Goal: Information Seeking & Learning: Learn about a topic

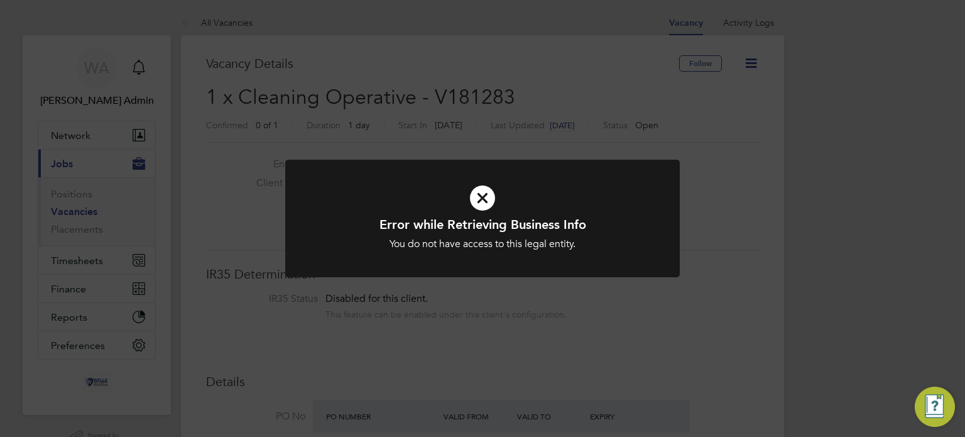
click at [486, 190] on icon at bounding box center [482, 197] width 327 height 49
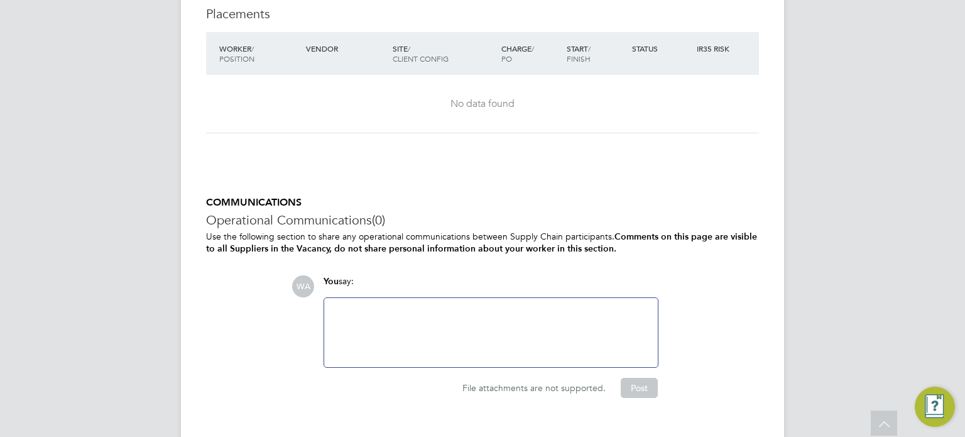
scroll to position [1171, 0]
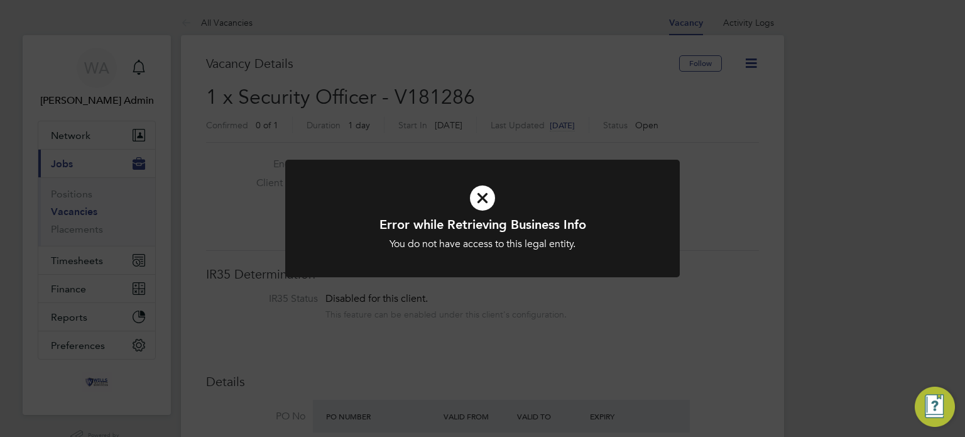
click at [465, 192] on icon at bounding box center [482, 197] width 327 height 49
click at [482, 196] on icon at bounding box center [482, 197] width 327 height 49
click at [490, 194] on icon at bounding box center [482, 197] width 327 height 49
click at [483, 198] on icon at bounding box center [482, 197] width 327 height 49
click at [493, 192] on icon at bounding box center [482, 197] width 327 height 49
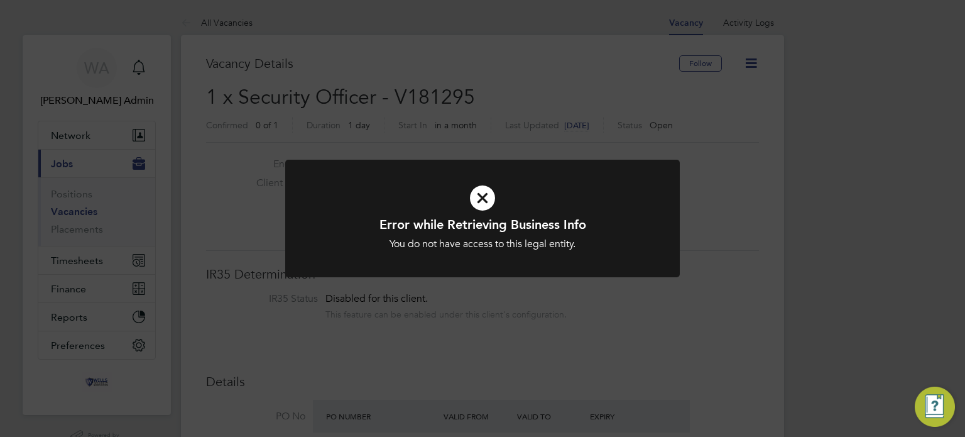
click at [480, 195] on icon at bounding box center [482, 197] width 327 height 49
click at [490, 193] on icon at bounding box center [482, 197] width 327 height 49
click at [481, 195] on icon at bounding box center [482, 197] width 327 height 49
click at [473, 201] on icon at bounding box center [482, 197] width 327 height 49
click at [488, 180] on icon at bounding box center [482, 197] width 327 height 49
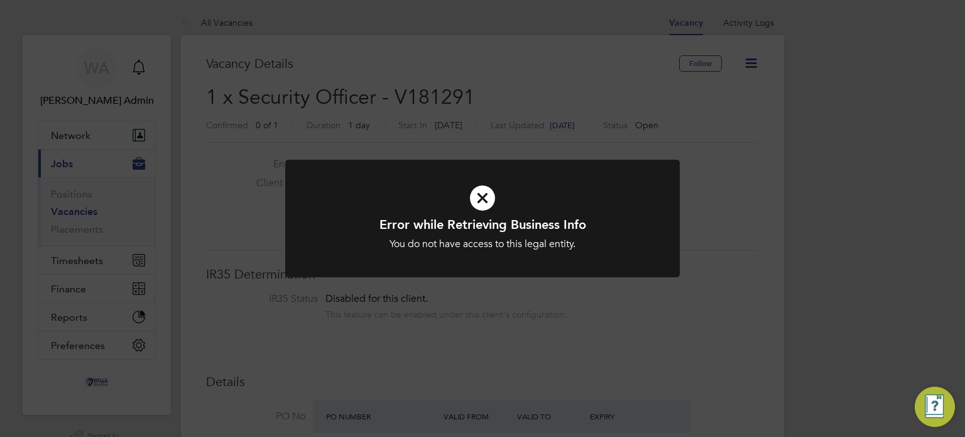
click at [489, 196] on icon at bounding box center [482, 197] width 327 height 49
click at [488, 199] on icon at bounding box center [482, 197] width 327 height 49
drag, startPoint x: 488, startPoint y: 199, endPoint x: 459, endPoint y: 208, distance: 30.4
click at [487, 201] on icon at bounding box center [482, 197] width 327 height 49
click at [459, 208] on icon at bounding box center [482, 197] width 327 height 49
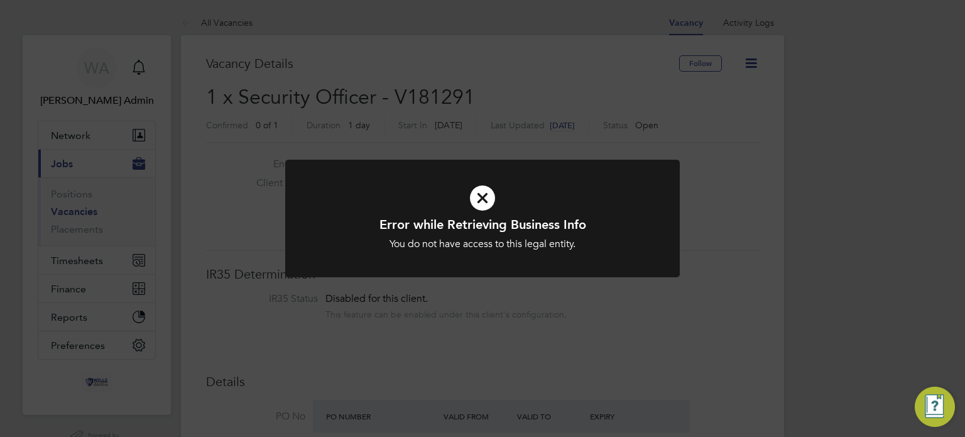
click at [482, 190] on icon at bounding box center [482, 197] width 327 height 49
click at [485, 190] on icon at bounding box center [482, 197] width 327 height 49
click at [470, 197] on icon at bounding box center [482, 197] width 327 height 49
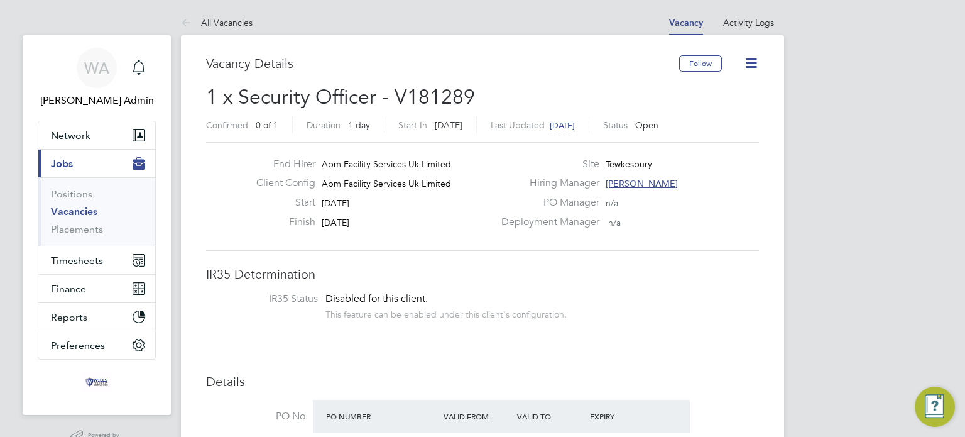
click at [480, 193] on div "Client Config Abm Facility Services Uk Limited" at bounding box center [370, 186] width 248 height 19
drag, startPoint x: 393, startPoint y: 89, endPoint x: 508, endPoint y: 91, distance: 115.6
click at [508, 91] on h2 "1 x Security Officer - V181289 Confirmed 0 of 1 Duration 1 day Start In [DATE] …" at bounding box center [482, 110] width 553 height 53
copy span "V181289"
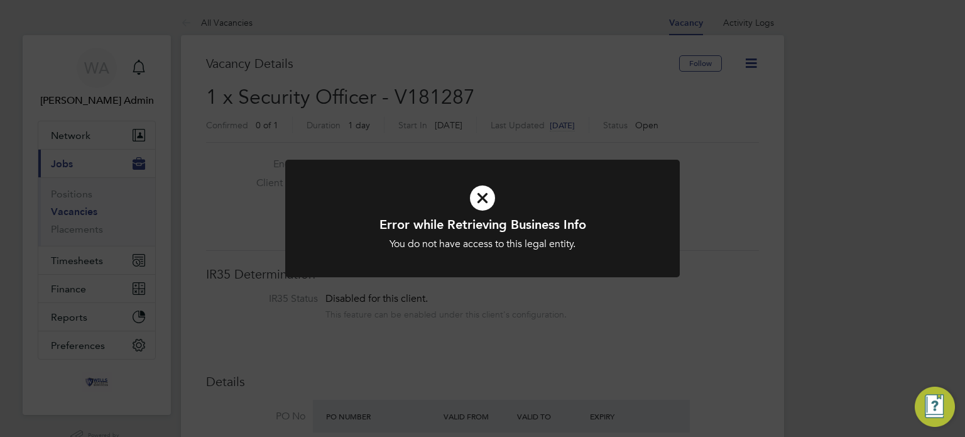
click at [474, 212] on icon at bounding box center [482, 197] width 327 height 49
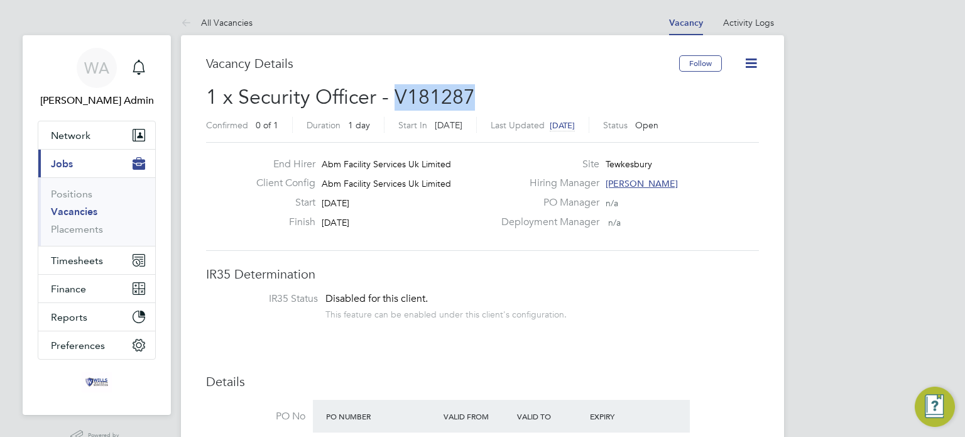
drag, startPoint x: 399, startPoint y: 97, endPoint x: 533, endPoint y: 94, distance: 133.9
click at [533, 94] on h2 "1 x Security Officer - V181287 Confirmed 0 of 1 Duration 1 day Start In in 14 d…" at bounding box center [482, 110] width 553 height 53
copy span "V181287"
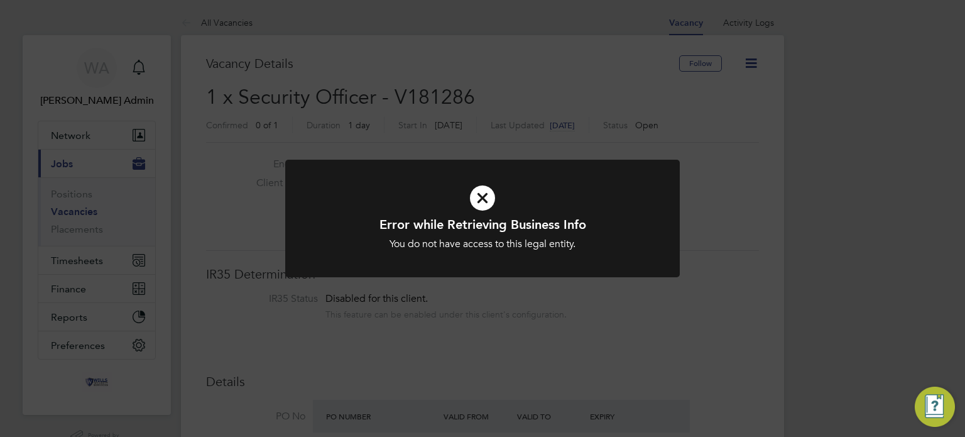
scroll to position [21, 131]
click at [485, 193] on icon at bounding box center [482, 197] width 327 height 49
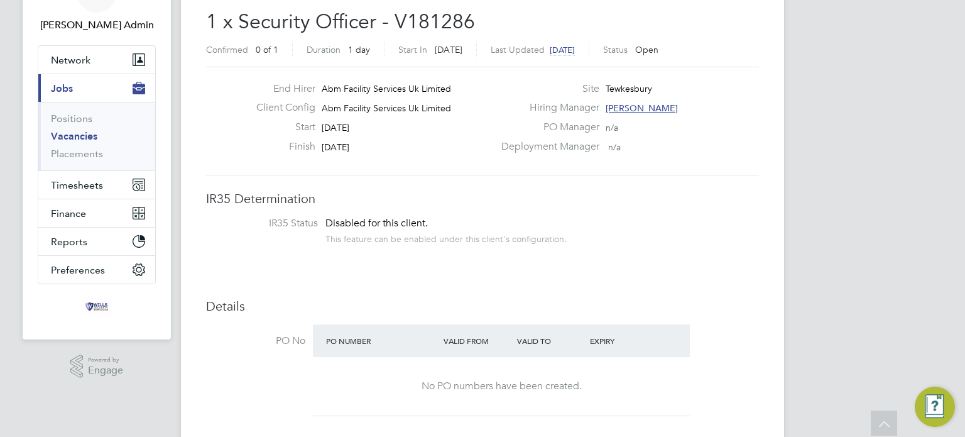
scroll to position [0, 0]
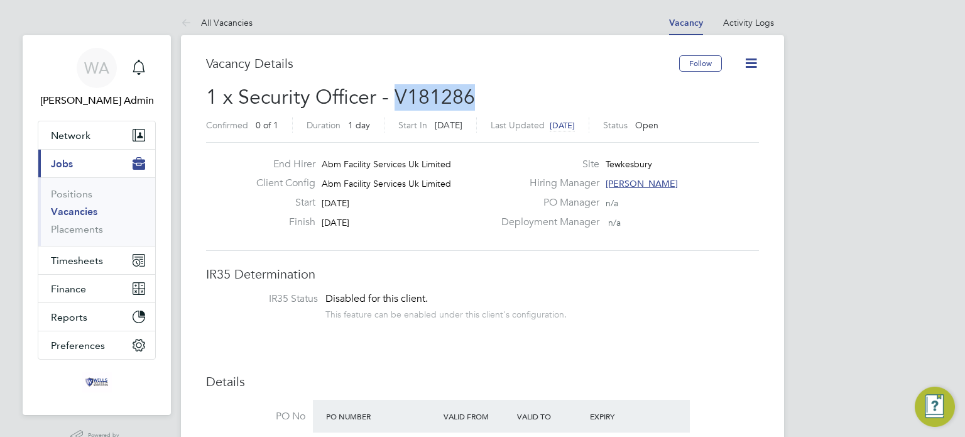
drag, startPoint x: 396, startPoint y: 95, endPoint x: 517, endPoint y: 88, distance: 120.9
click at [517, 88] on h2 "1 x Security Officer - V181286 Confirmed 0 of 1 Duration 1 day Start In in 13 d…" at bounding box center [482, 110] width 553 height 53
copy span "V181286"
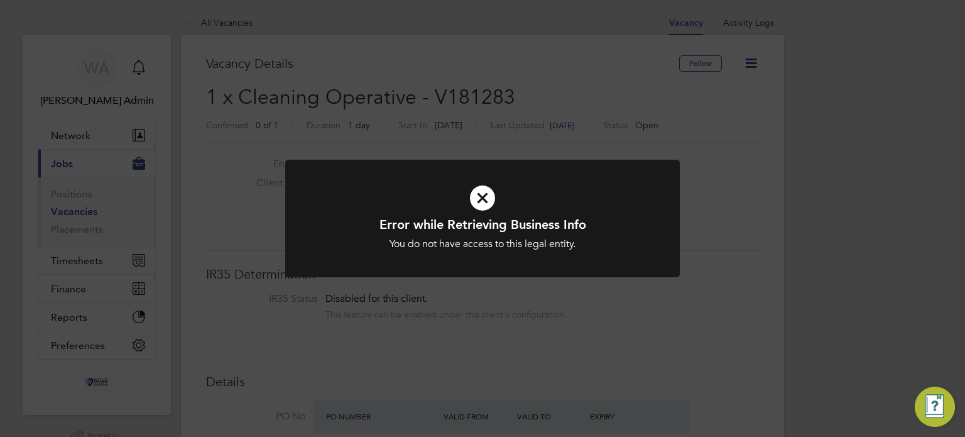
click at [486, 194] on icon at bounding box center [482, 197] width 327 height 49
click at [480, 184] on icon at bounding box center [482, 197] width 327 height 49
click at [480, 197] on icon at bounding box center [482, 197] width 327 height 49
click at [483, 200] on icon at bounding box center [482, 197] width 327 height 49
click at [485, 200] on icon at bounding box center [482, 197] width 327 height 49
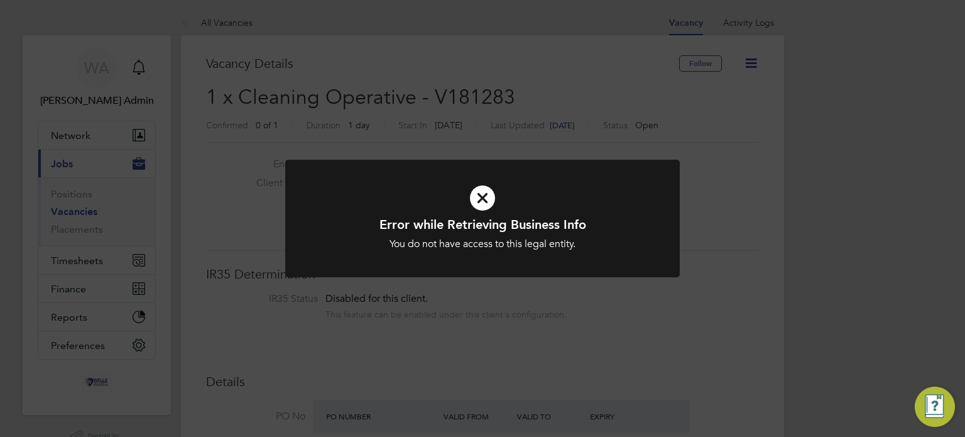
click at [486, 200] on icon at bounding box center [482, 197] width 327 height 49
click at [478, 204] on icon at bounding box center [482, 197] width 327 height 49
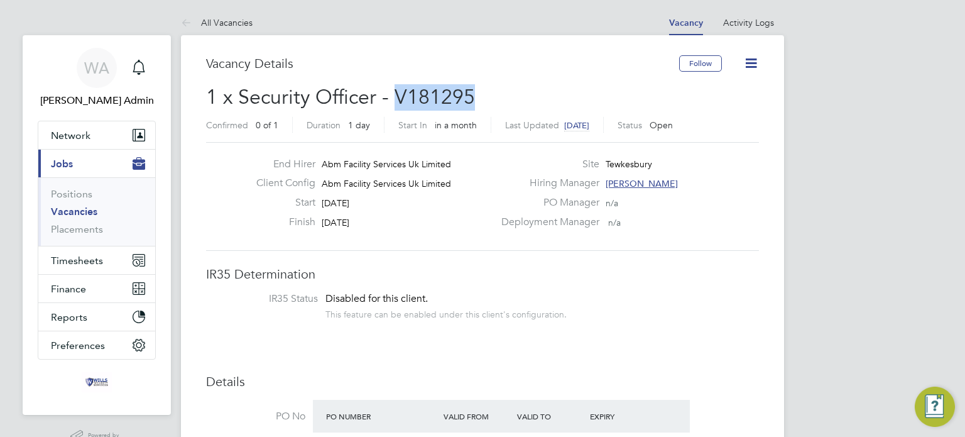
drag, startPoint x: 489, startPoint y: 92, endPoint x: 395, endPoint y: 94, distance: 94.3
click at [395, 94] on h2 "1 x Security Officer - V181295 Confirmed 0 of 1 Duration 1 day Start In in a mo…" at bounding box center [482, 110] width 553 height 53
copy span "V181295"
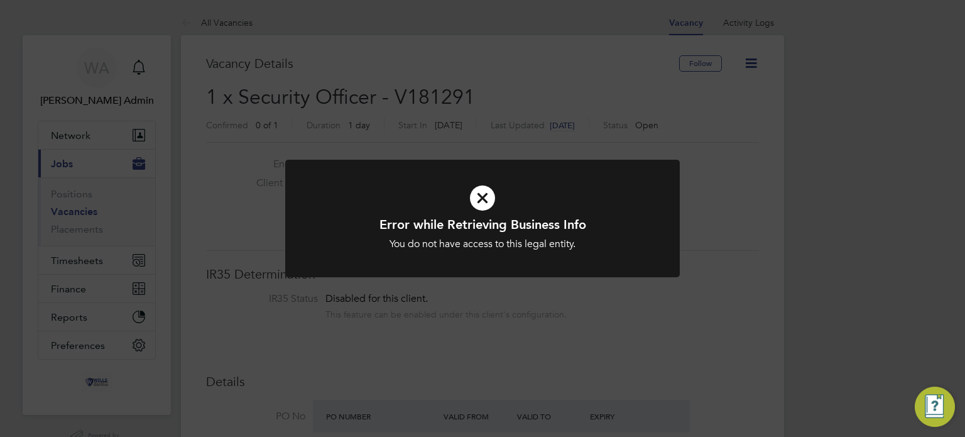
click at [490, 193] on icon at bounding box center [482, 197] width 327 height 49
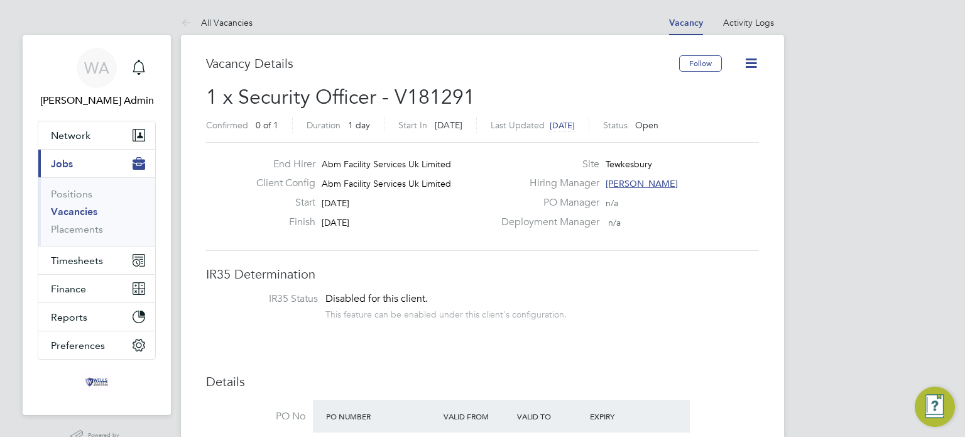
drag, startPoint x: 490, startPoint y: 77, endPoint x: 408, endPoint y: 82, distance: 81.3
click at [408, 82] on div "Vacancy Details" at bounding box center [442, 69] width 473 height 29
drag, startPoint x: 392, startPoint y: 95, endPoint x: 501, endPoint y: 99, distance: 109.4
click at [501, 99] on h2 "1 x Security Officer - V181291 Confirmed 0 of 1 Duration 1 day Start In in 22 d…" at bounding box center [482, 110] width 553 height 53
copy span "V181291"
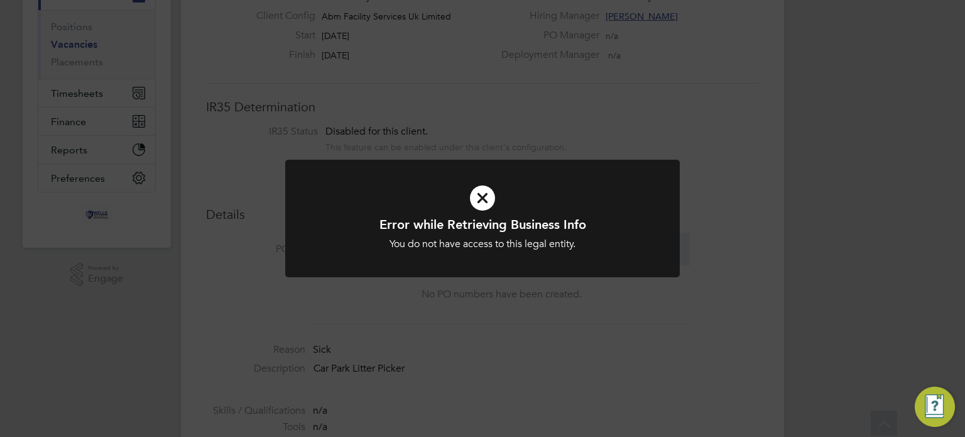
click at [483, 191] on icon at bounding box center [482, 197] width 327 height 49
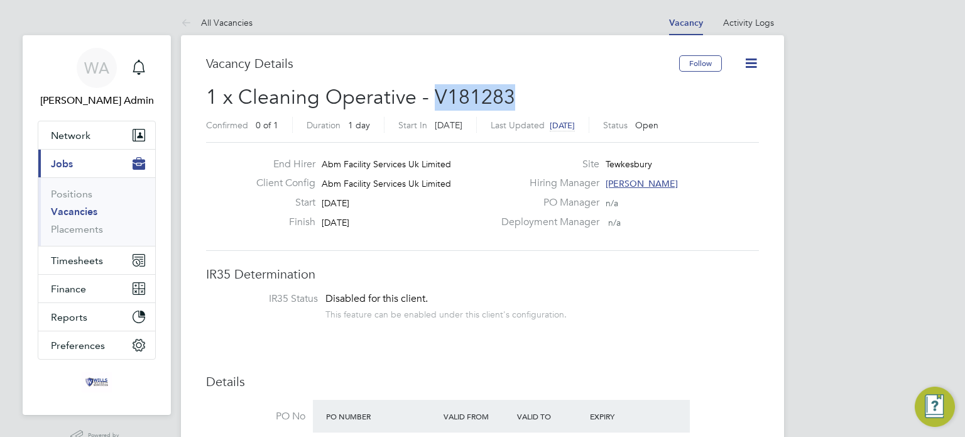
drag, startPoint x: 435, startPoint y: 91, endPoint x: 549, endPoint y: 92, distance: 113.7
click at [549, 92] on h2 "1 x Cleaning Operative - V181283 Confirmed 0 of 1 Duration 1 day Start In in 7 …" at bounding box center [482, 110] width 553 height 53
copy span "V181283"
